Goal: Information Seeking & Learning: Learn about a topic

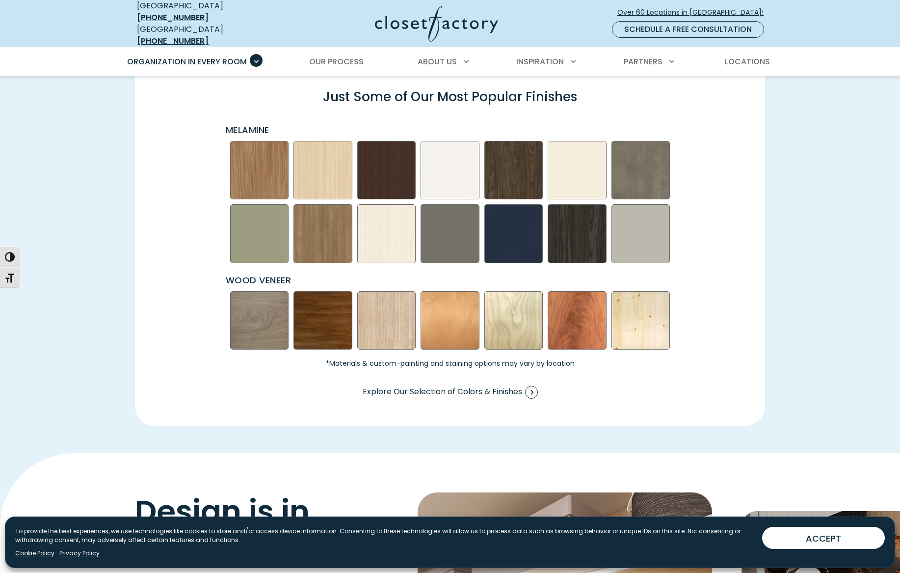
scroll to position [1398, 0]
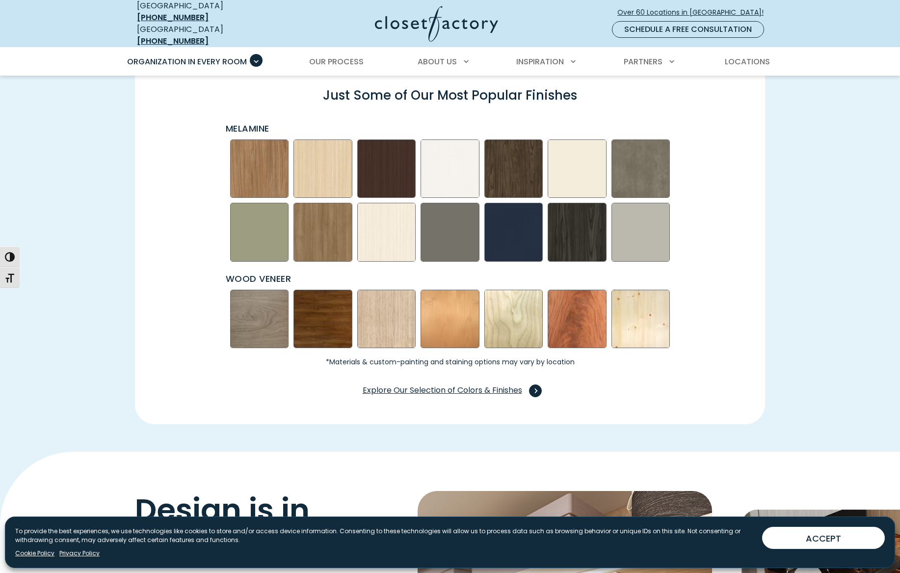
click at [449, 384] on span "Explore Our Selection of Colors & Finishes" at bounding box center [450, 390] width 175 height 13
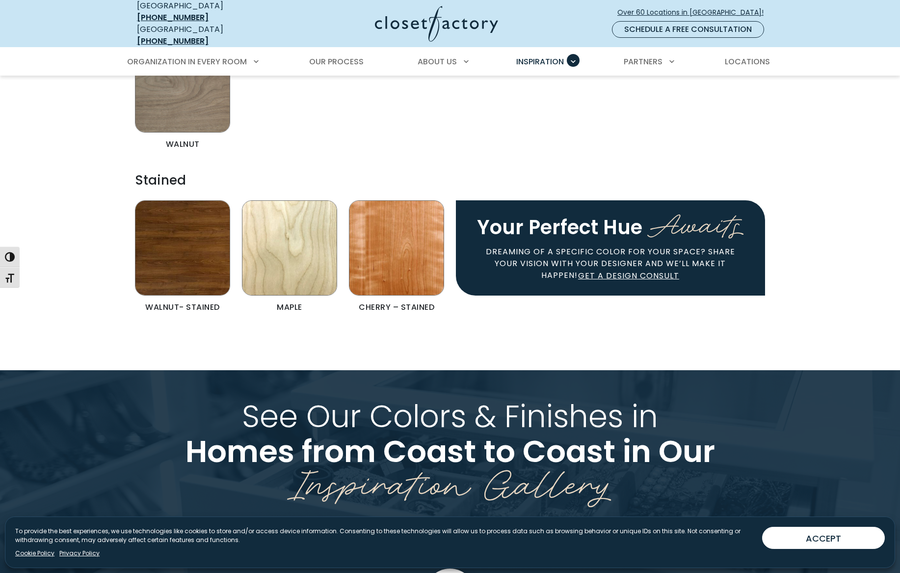
scroll to position [2131, 0]
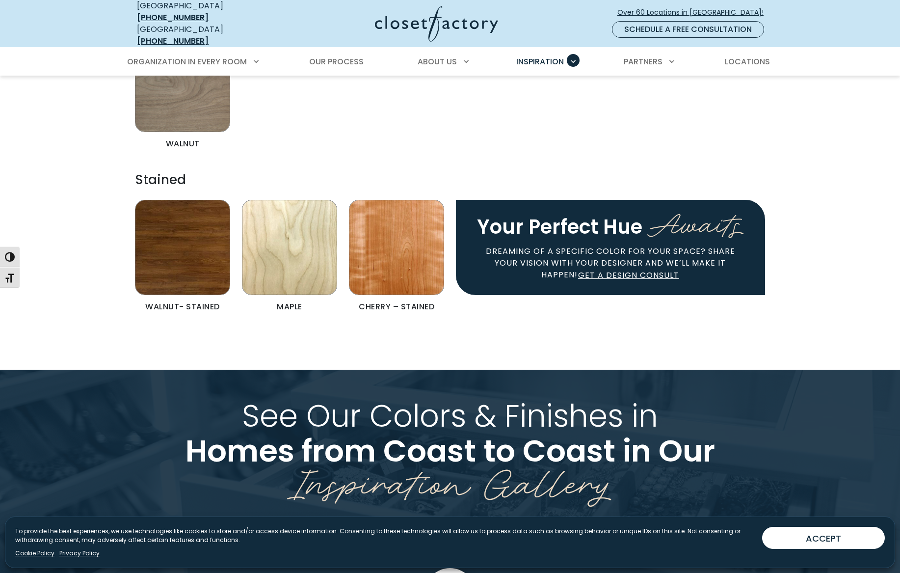
click at [308, 218] on img "Color & Finishes" at bounding box center [289, 247] width 95 height 95
click at [303, 254] on img "Color & Finishes" at bounding box center [289, 247] width 95 height 95
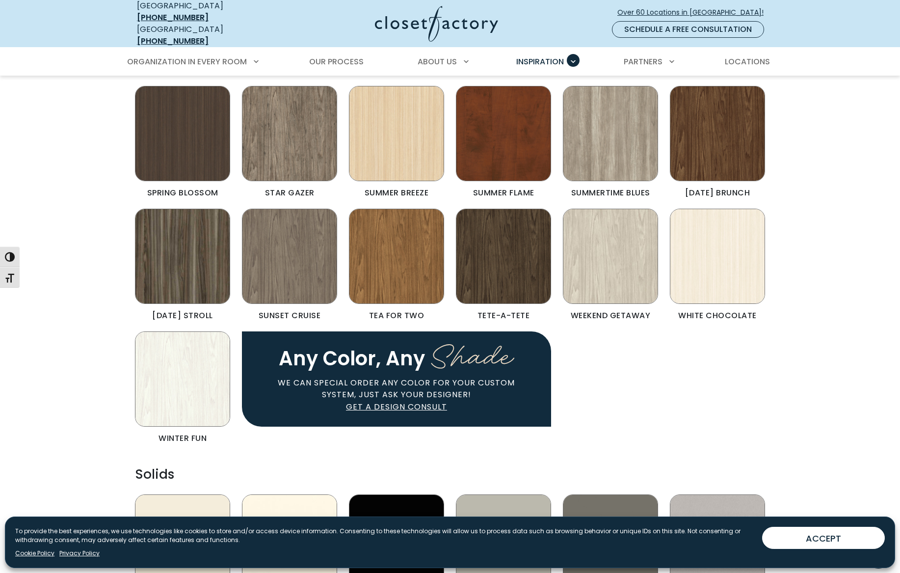
scroll to position [739, 0]
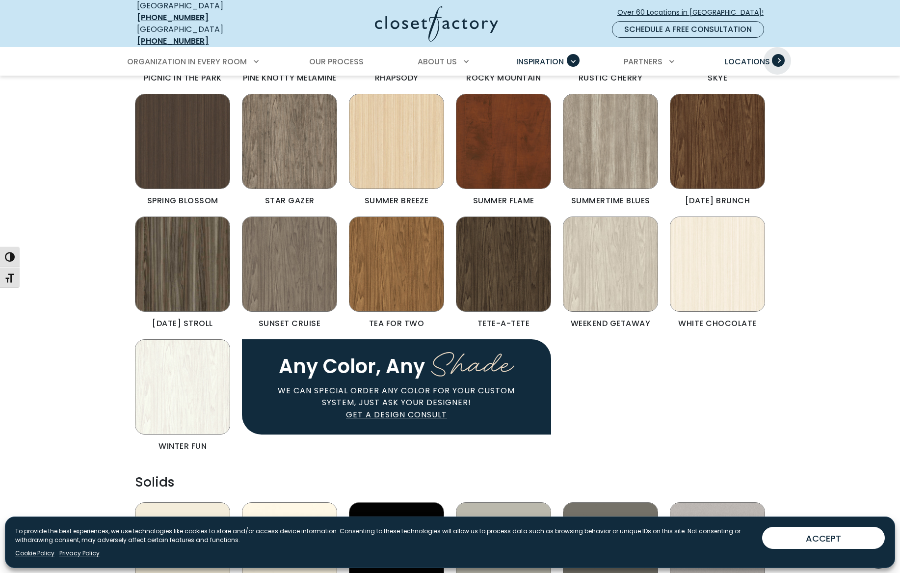
click at [777, 54] on span "Primary Menu" at bounding box center [778, 60] width 13 height 13
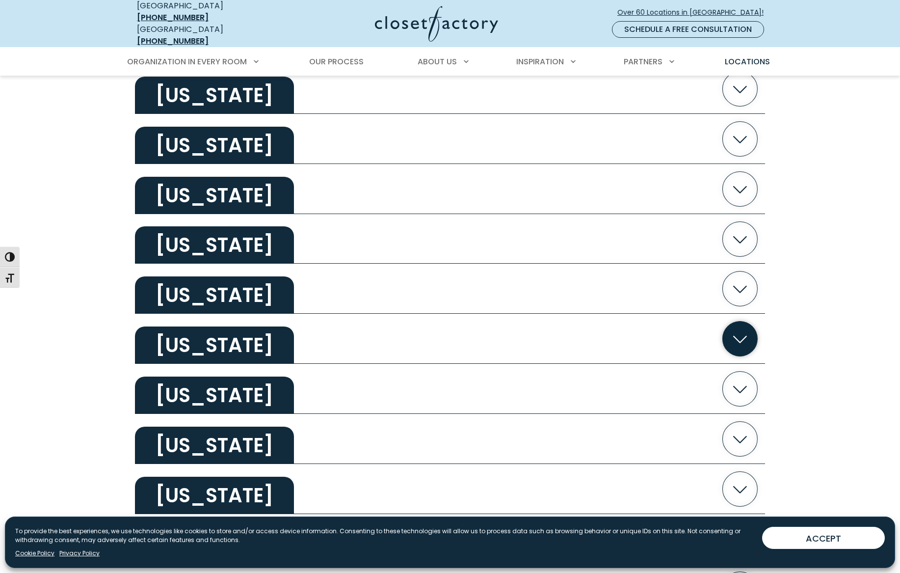
scroll to position [1299, 0]
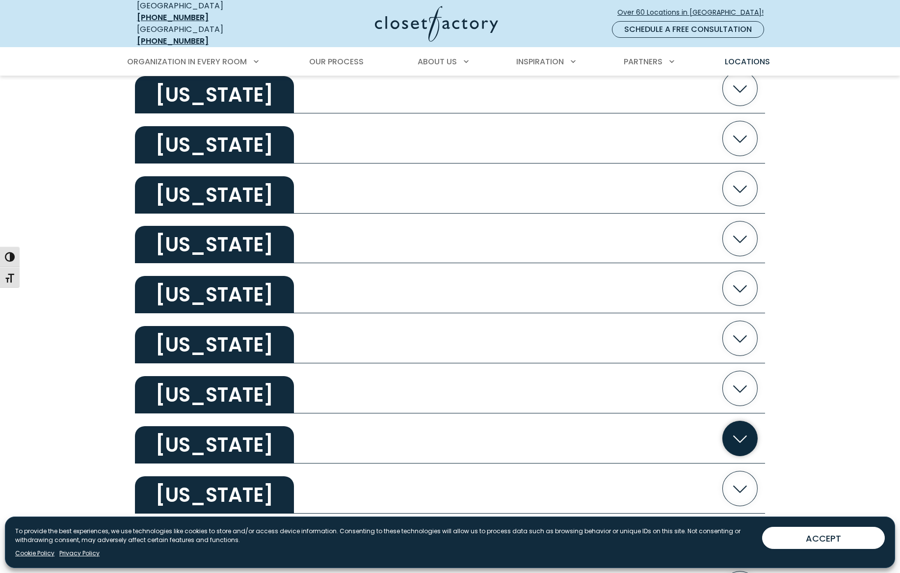
click at [742, 430] on icon "button" at bounding box center [740, 438] width 35 height 35
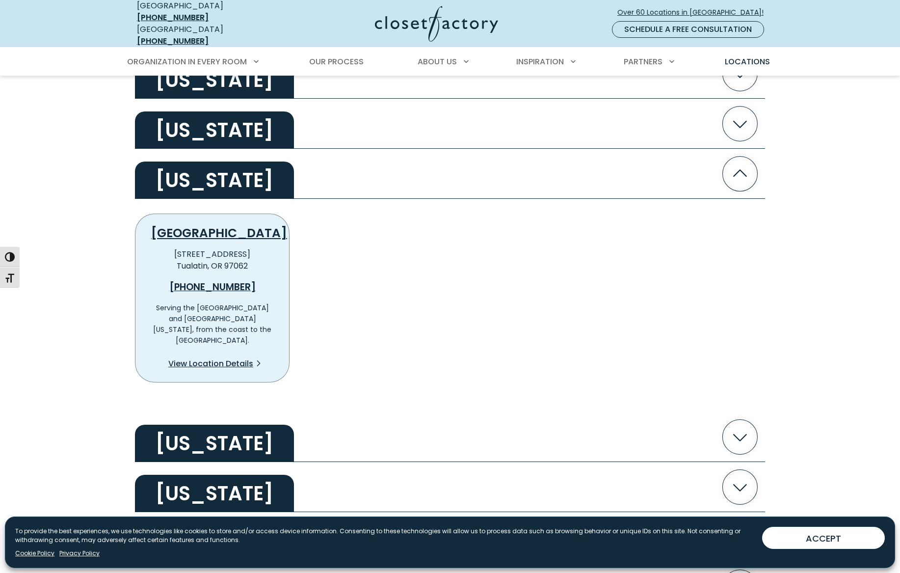
scroll to position [1565, 0]
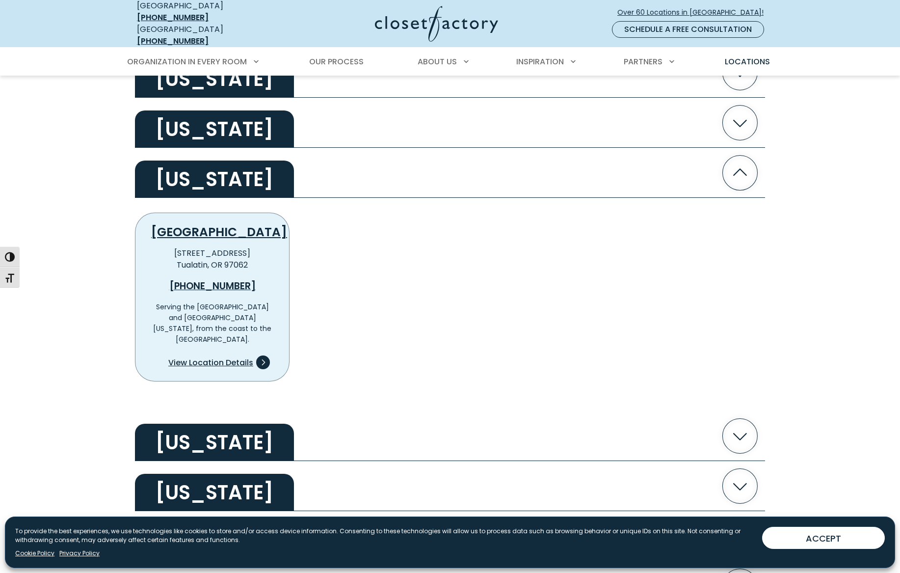
click at [207, 357] on span "View Location Details" at bounding box center [210, 363] width 85 height 12
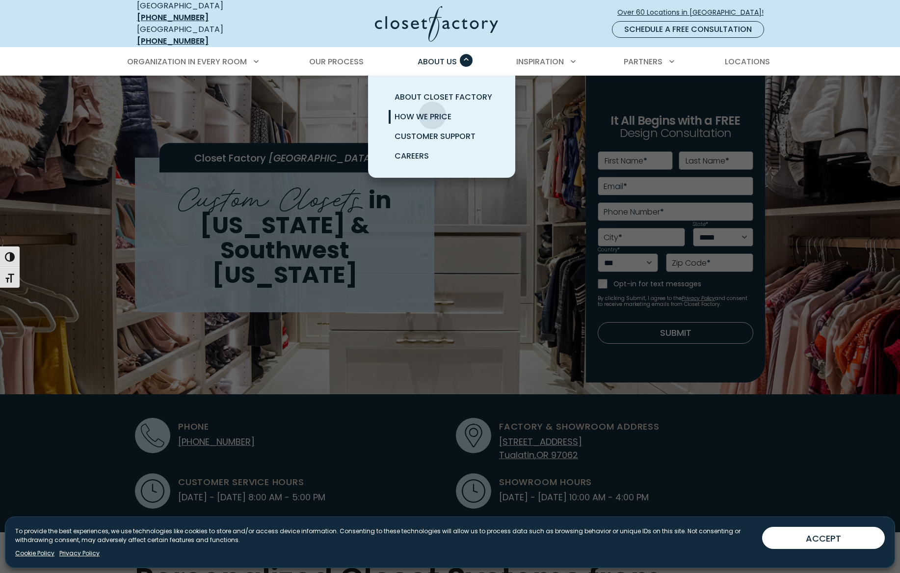
click at [432, 111] on span "How We Price" at bounding box center [422, 116] width 57 height 11
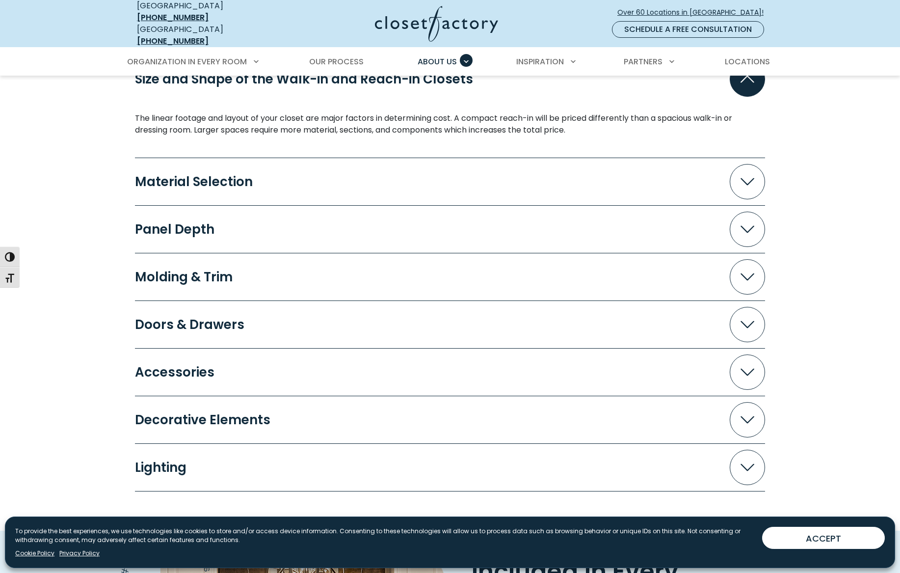
scroll to position [948, 0]
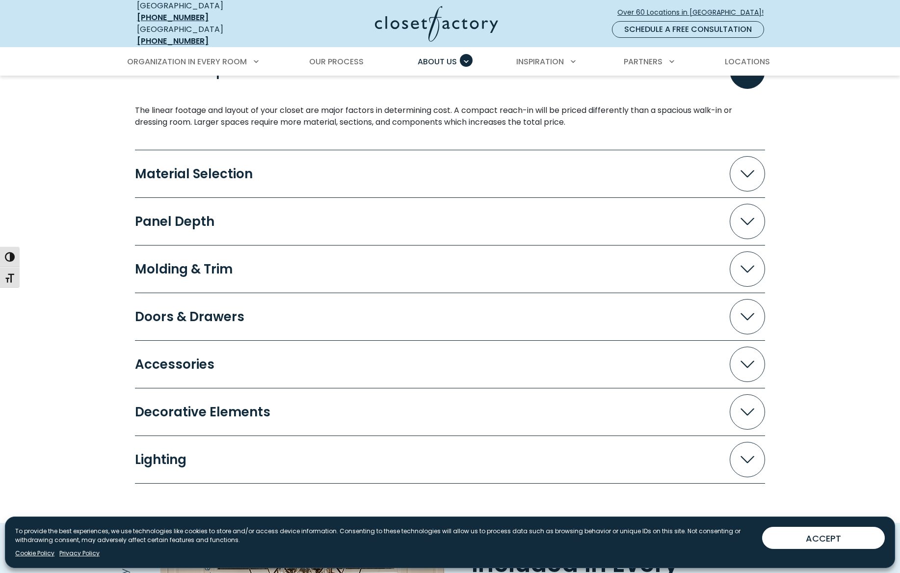
click at [245, 168] on div "Material Selection" at bounding box center [198, 173] width 126 height 13
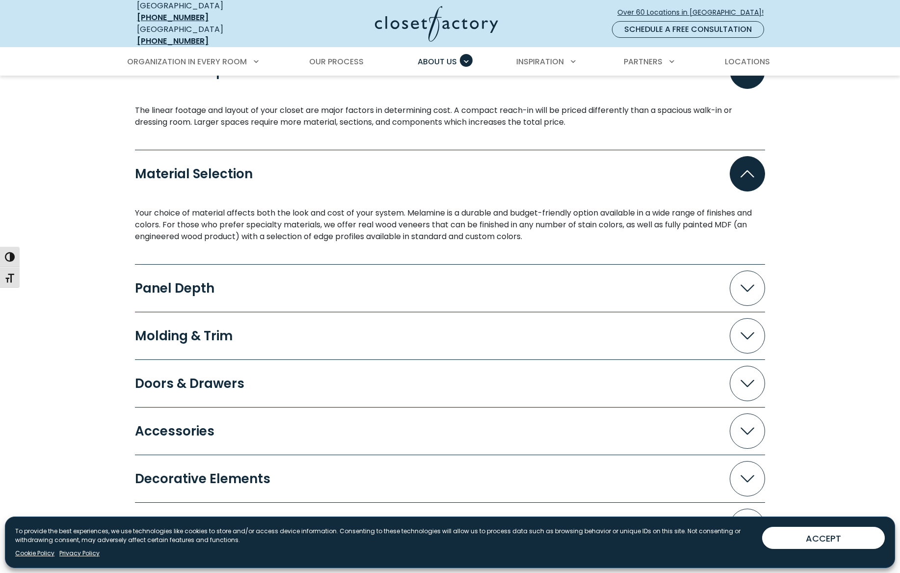
click at [342, 289] on button "Panel Depth" at bounding box center [450, 287] width 630 height 35
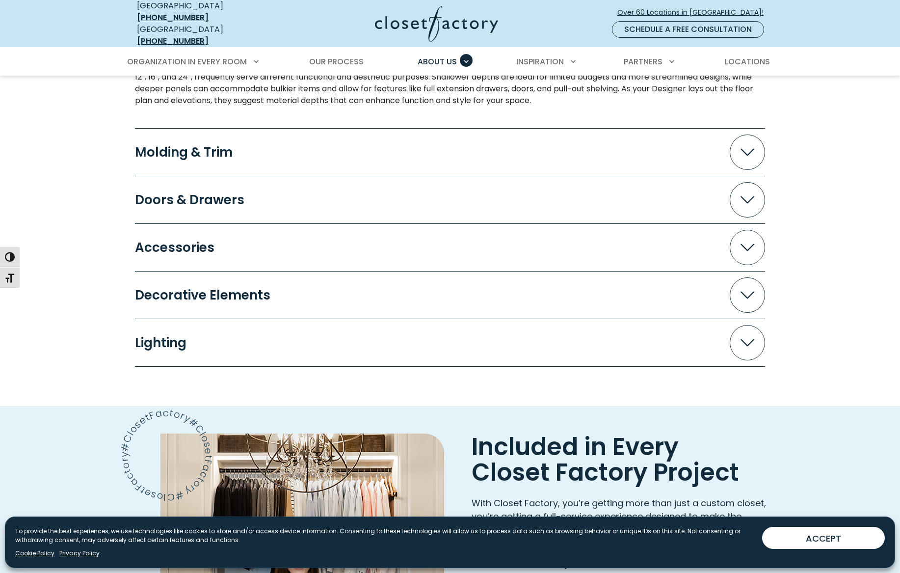
scroll to position [1211, 0]
click at [356, 147] on button "Molding & Trim" at bounding box center [450, 151] width 630 height 35
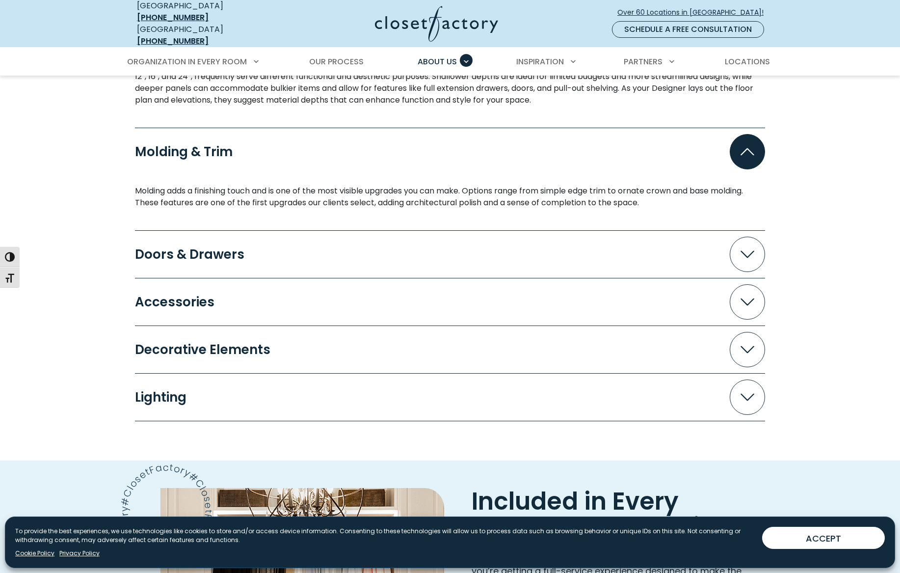
click at [372, 248] on button "Doors & Drawers" at bounding box center [450, 253] width 630 height 35
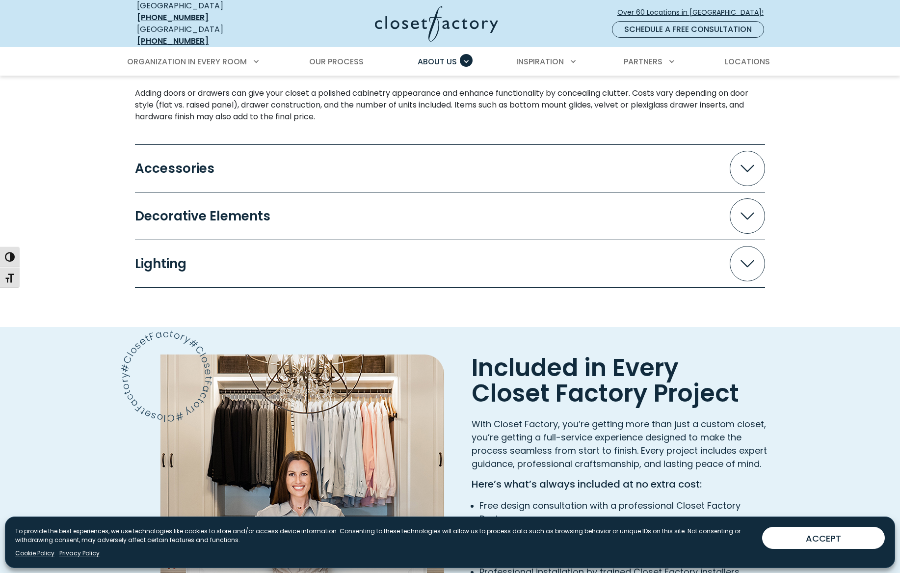
scroll to position [1418, 0]
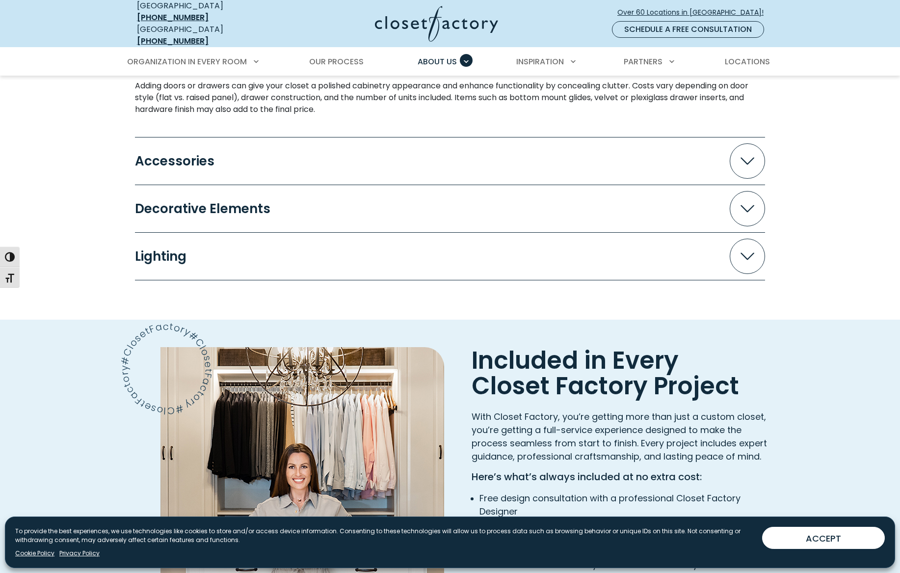
click at [363, 161] on button "Accessories" at bounding box center [450, 160] width 630 height 35
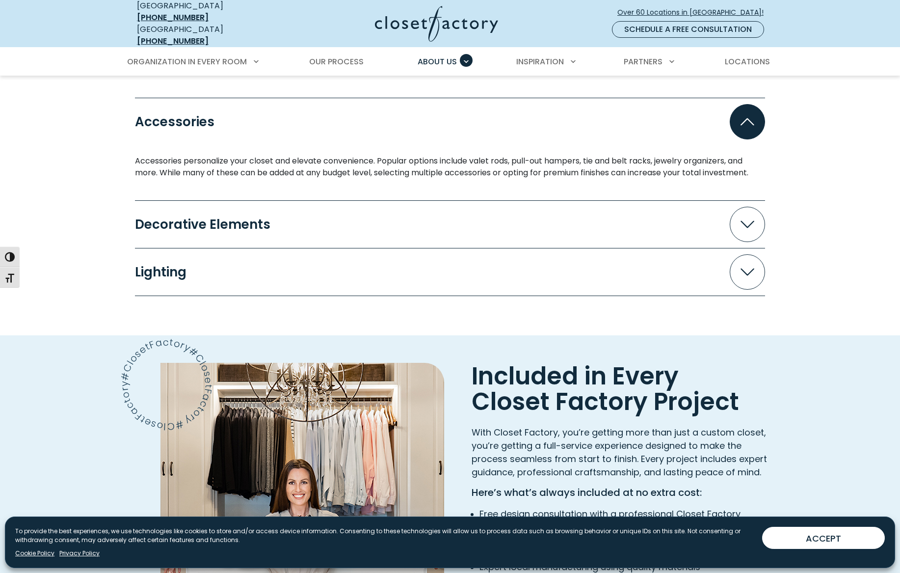
scroll to position [1458, 0]
click at [383, 225] on button "Decorative Elements" at bounding box center [450, 223] width 630 height 35
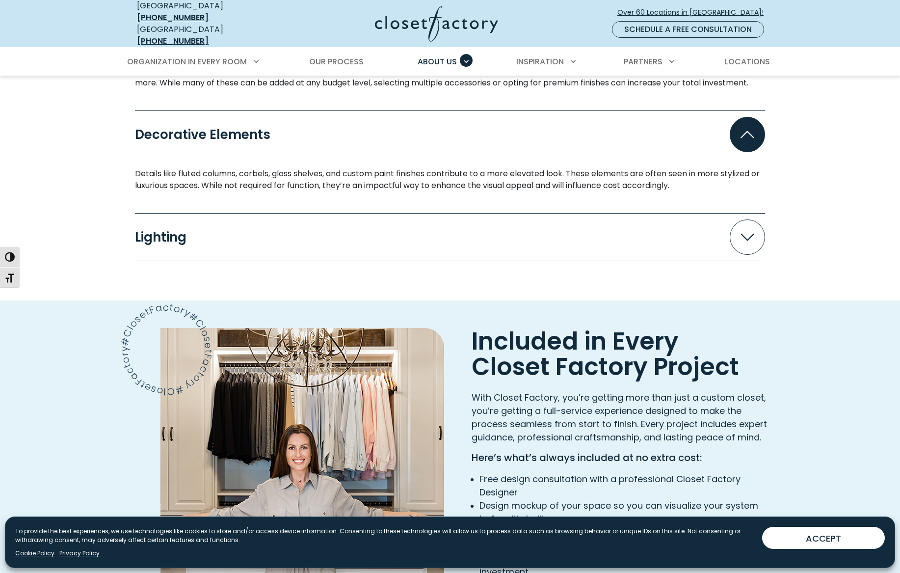
scroll to position [1549, 0]
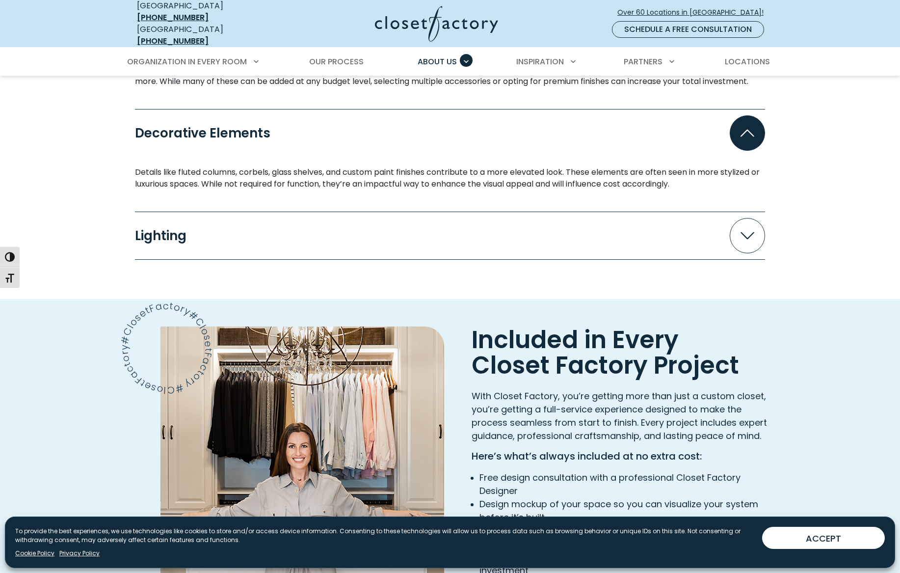
click at [383, 225] on button "Lighting" at bounding box center [450, 235] width 630 height 35
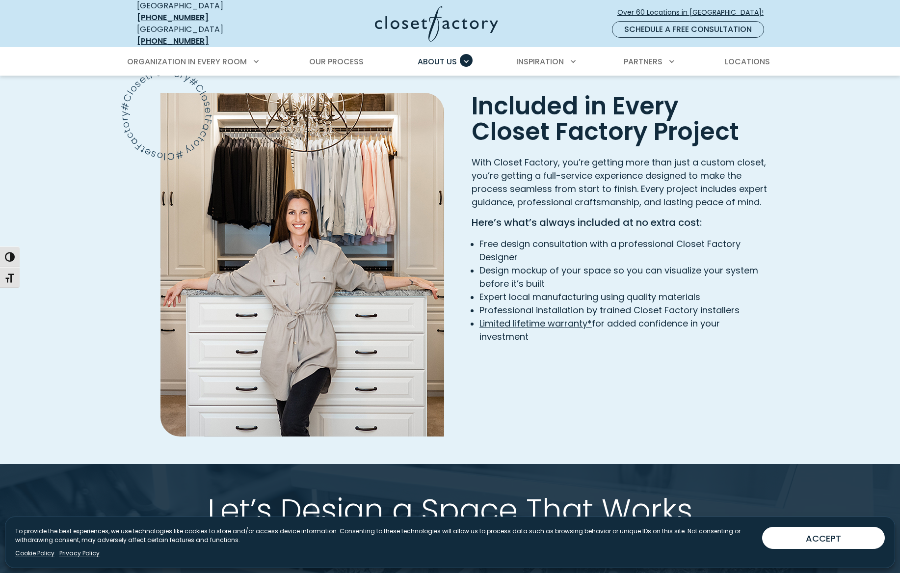
scroll to position [1839, 0]
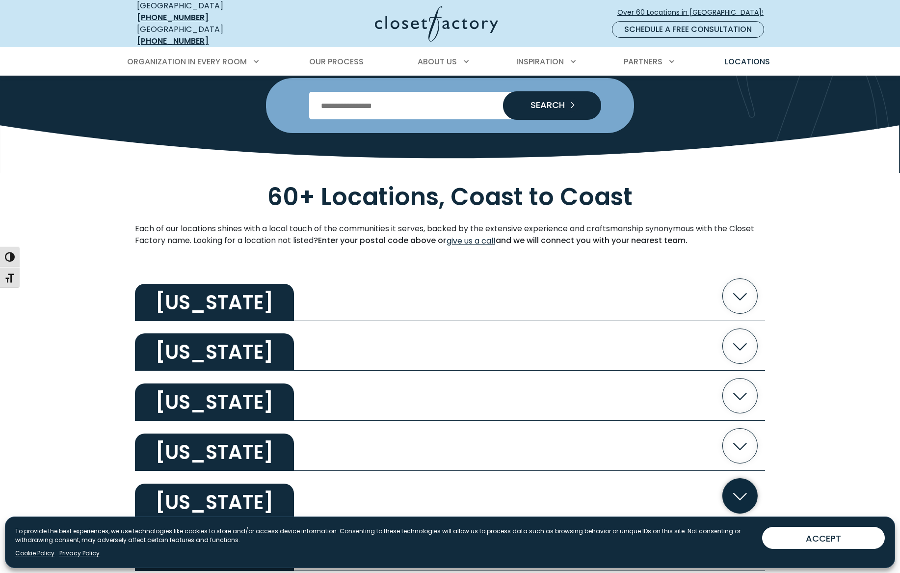
scroll to position [135, 0]
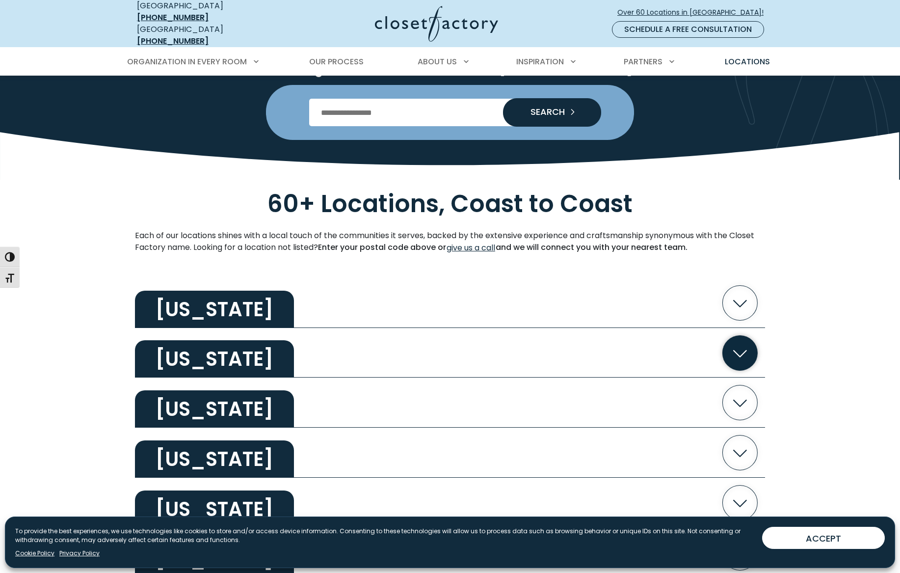
click at [200, 344] on h2 "Arizona" at bounding box center [214, 358] width 159 height 37
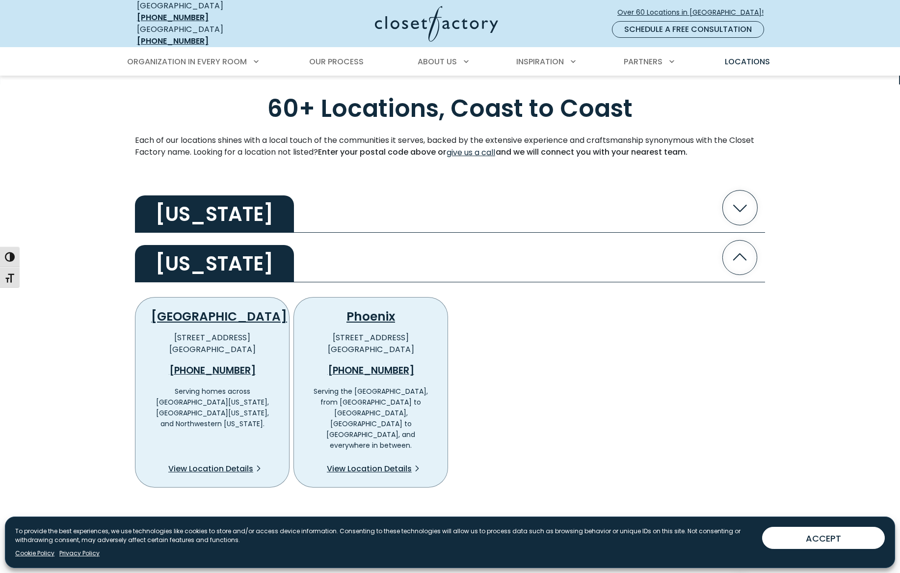
scroll to position [244, 0]
